Goal: Check status

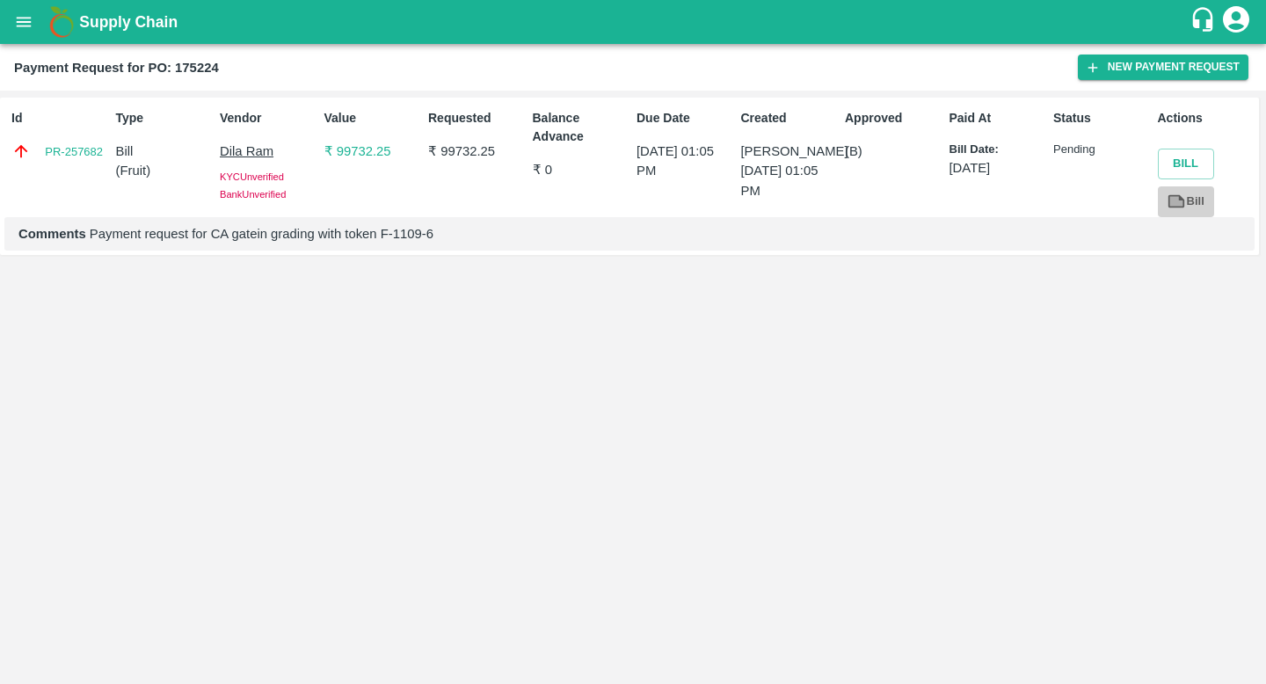
click at [1182, 200] on icon at bounding box center [1176, 201] width 17 height 13
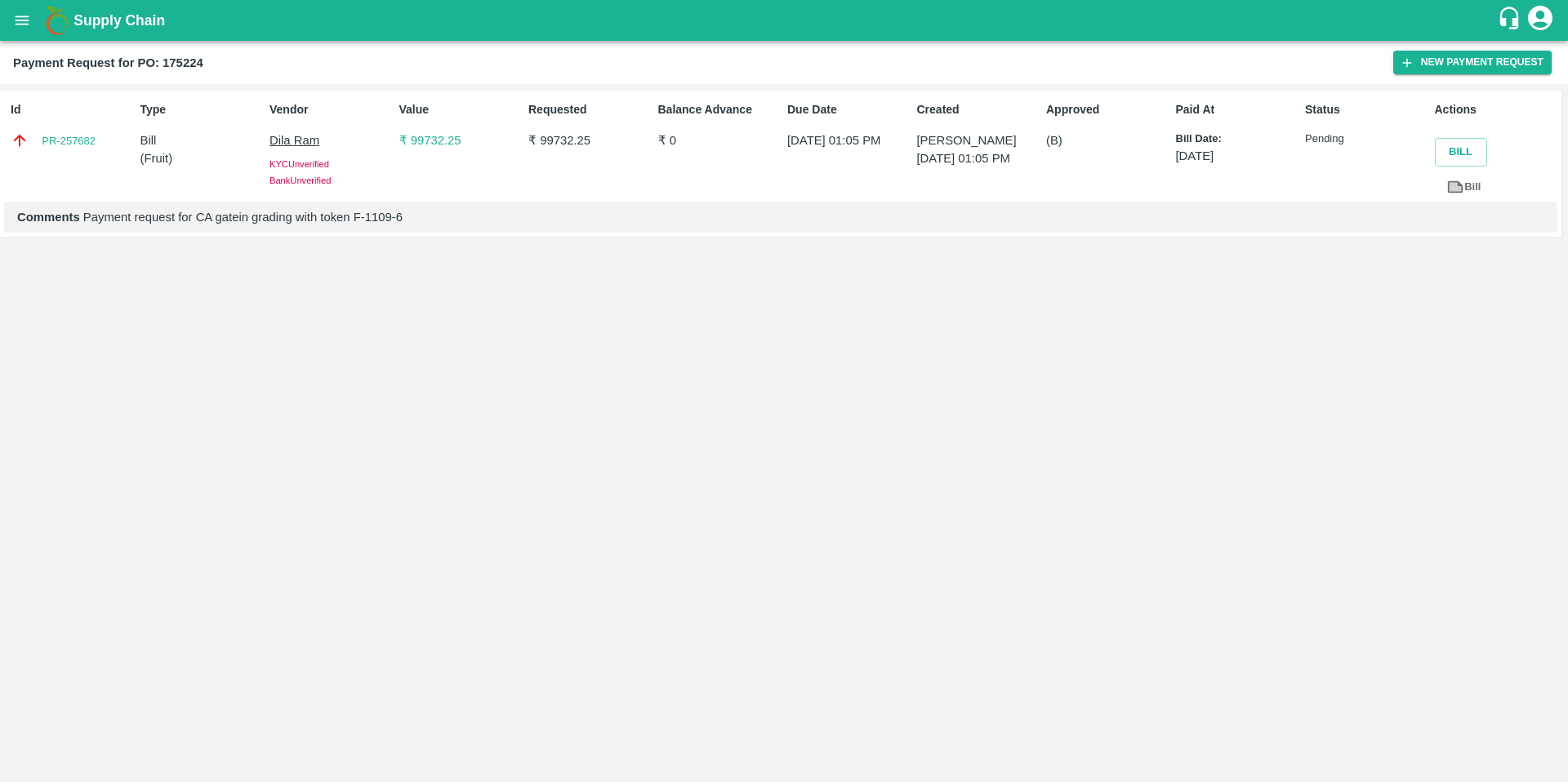
click at [949, 141] on p "[PERSON_NAME]" at bounding box center [978, 140] width 123 height 18
click at [1178, 155] on p "[DATE]" at bounding box center [1237, 155] width 123 height 18
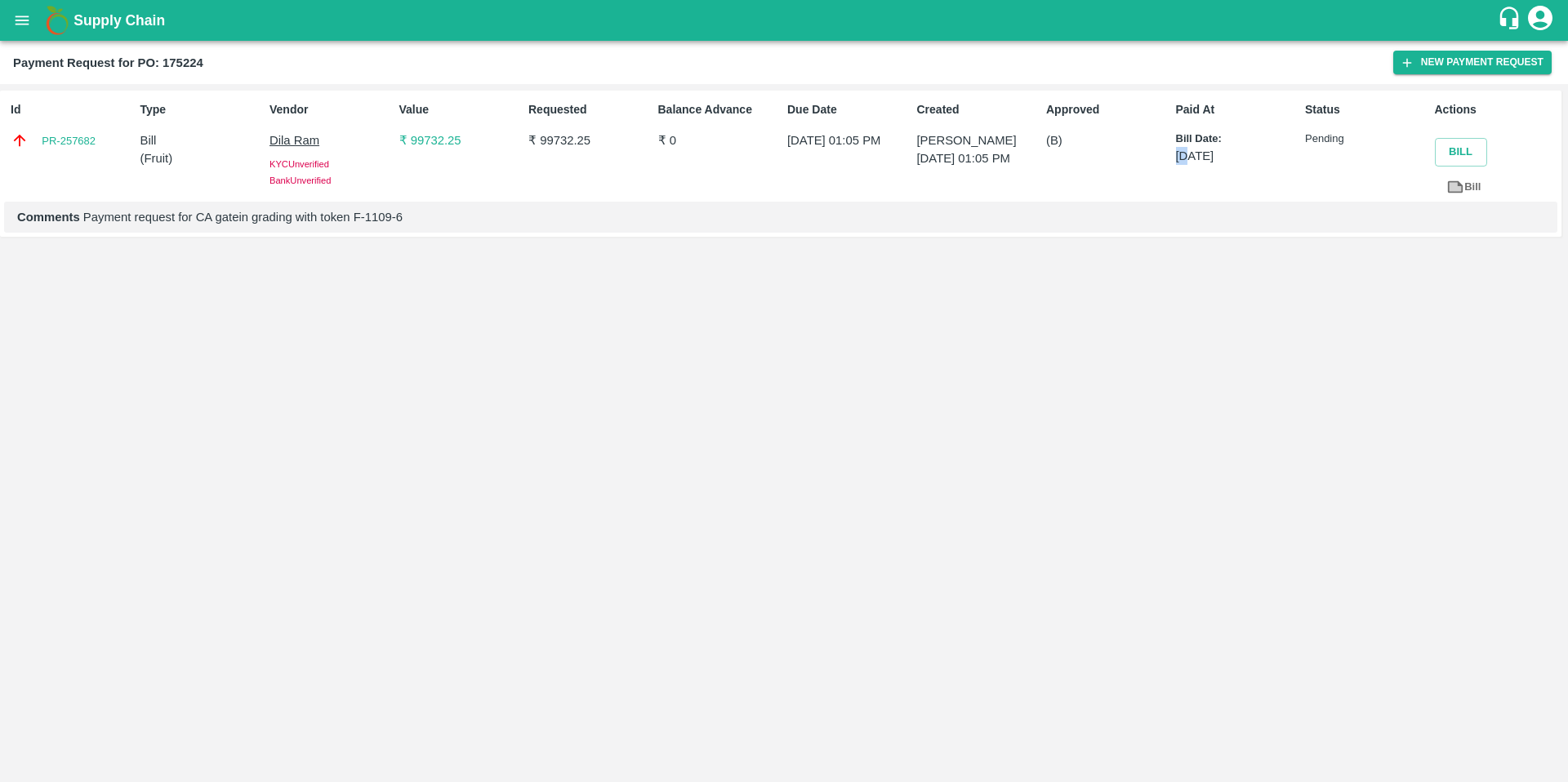
click at [1178, 155] on p "[DATE]" at bounding box center [1237, 155] width 123 height 18
click at [1169, 175] on div "Paid At Bill Date: 11 Sep 2025" at bounding box center [1234, 148] width 129 height 107
